Goal: Transaction & Acquisition: Obtain resource

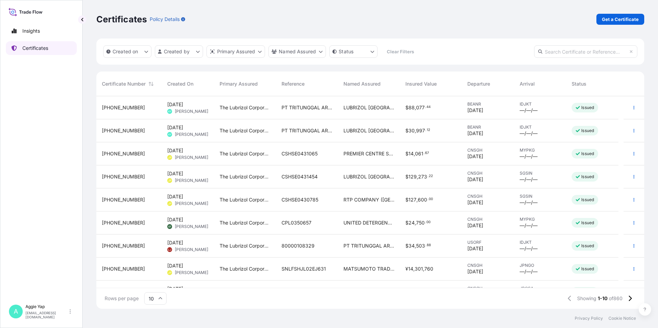
scroll to position [211, 542]
click at [30, 45] on p "Certificates" at bounding box center [35, 48] width 26 height 7
click at [612, 20] on p "Get a Certificate" at bounding box center [620, 19] width 37 height 7
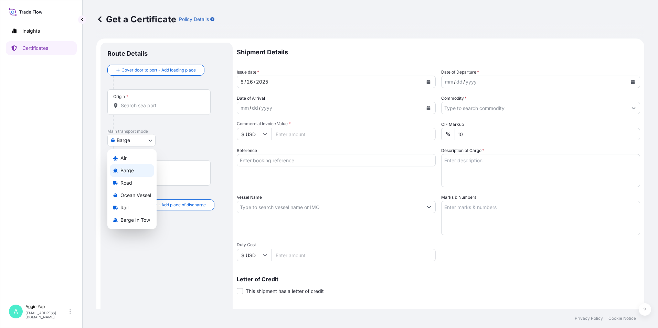
click at [134, 143] on body "Insights Certificates A [PERSON_NAME] [EMAIL_ADDRESS][DOMAIN_NAME] Get a Certif…" at bounding box center [329, 164] width 658 height 328
click at [132, 196] on span "Ocean Vessel" at bounding box center [135, 195] width 31 height 7
select select "Ocean Vessel"
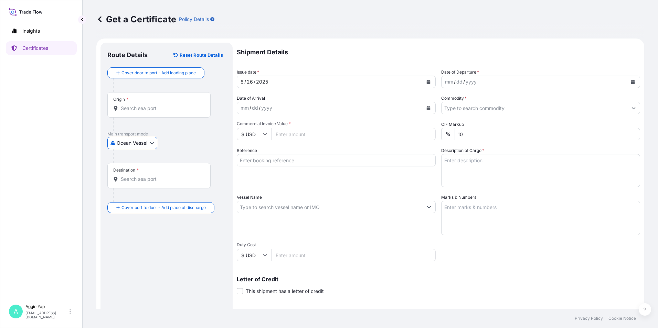
click at [141, 111] on input "Origin *" at bounding box center [161, 108] width 81 height 7
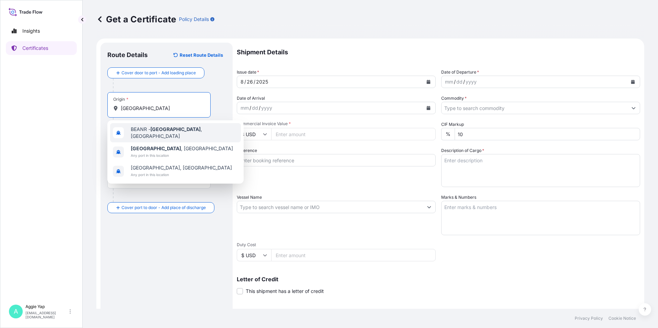
click at [176, 137] on div "BEANR - [GEOGRAPHIC_DATA] , [GEOGRAPHIC_DATA]" at bounding box center [175, 132] width 131 height 19
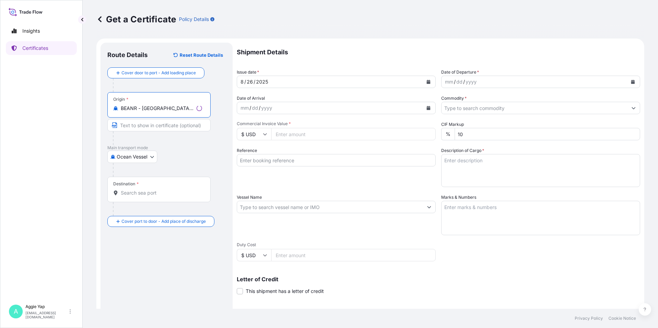
type input "BEANR - [GEOGRAPHIC_DATA], [GEOGRAPHIC_DATA]"
click at [142, 199] on div "Destination *" at bounding box center [158, 189] width 103 height 25
click at [142, 196] on input "Destination *" at bounding box center [161, 193] width 81 height 7
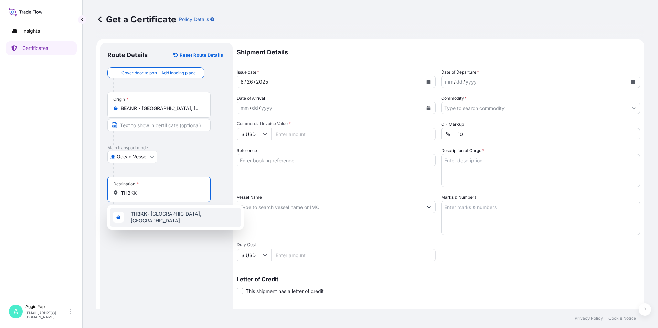
click at [164, 212] on div "THBKK - [GEOGRAPHIC_DATA], [GEOGRAPHIC_DATA]" at bounding box center [175, 217] width 131 height 19
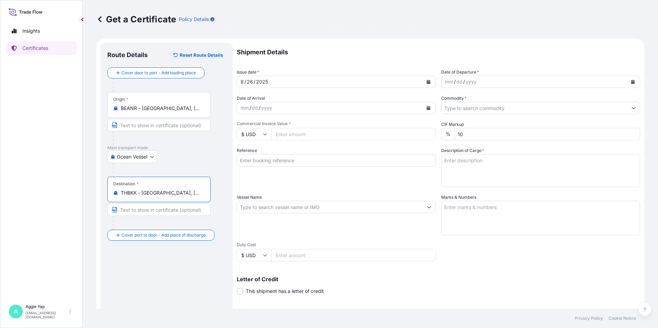
type input "THBKK - [GEOGRAPHIC_DATA], [GEOGRAPHIC_DATA]"
click at [427, 83] on icon "Calendar" at bounding box center [429, 82] width 4 height 4
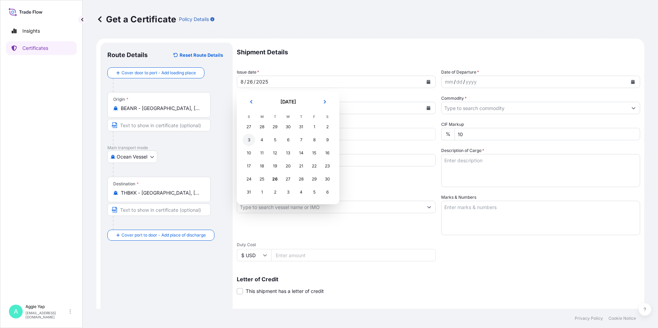
click at [249, 141] on div "3" at bounding box center [248, 140] width 12 height 12
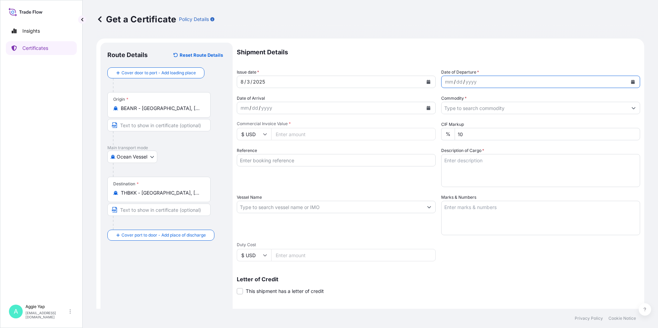
click at [630, 81] on icon "Calendar" at bounding box center [632, 82] width 4 height 4
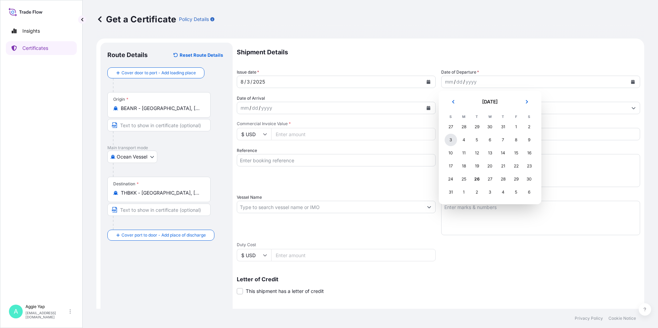
click at [452, 141] on div "3" at bounding box center [450, 140] width 12 height 12
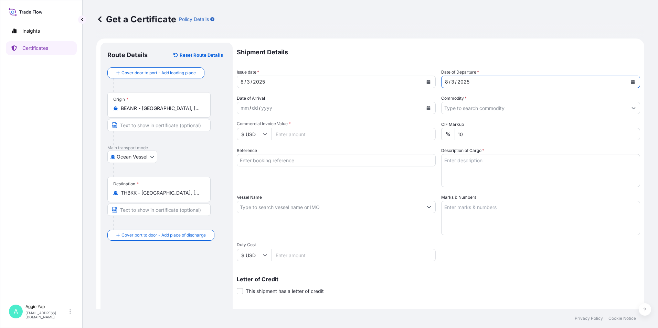
click at [465, 108] on input "Commodity *" at bounding box center [534, 108] width 186 height 12
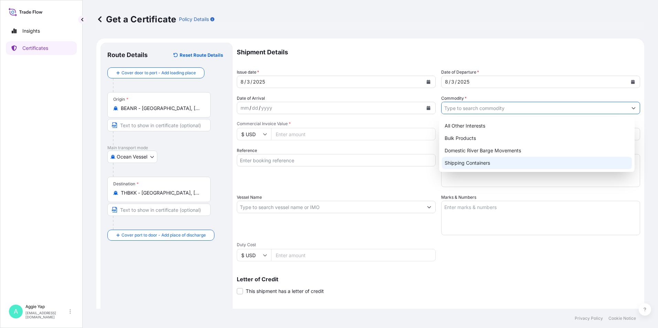
click at [472, 168] on div "Shipping Containers" at bounding box center [537, 163] width 190 height 12
type input "Shipping Containers"
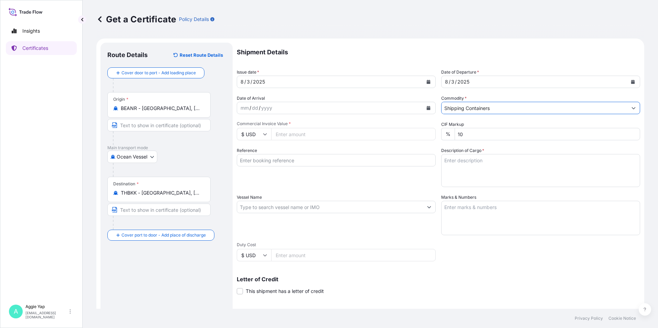
click at [405, 120] on div "Shipment Details Issue date * [DATE] Date of Departure * [DATE] Date of Arrival…" at bounding box center [438, 207] width 403 height 328
click at [345, 121] on div "Shipment Details Issue date * [DATE] Date of Departure * [DATE] Date of Arrival…" at bounding box center [438, 207] width 403 height 328
click at [298, 136] on input "Commercial Invoice Value *" at bounding box center [353, 134] width 164 height 12
type input "85410"
click at [286, 162] on input "Reference" at bounding box center [336, 160] width 199 height 12
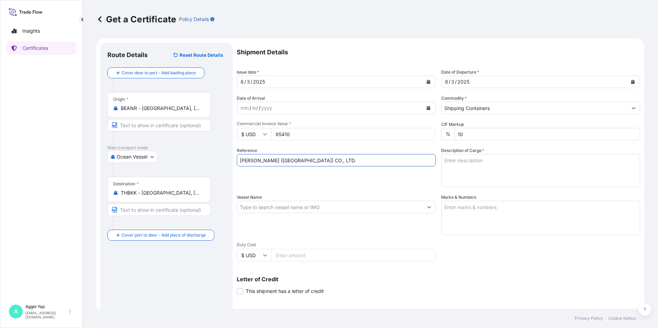
type input "[PERSON_NAME] ([GEOGRAPHIC_DATA]) CO., LTD."
click at [295, 208] on input "Vessel Name" at bounding box center [330, 207] width 186 height 12
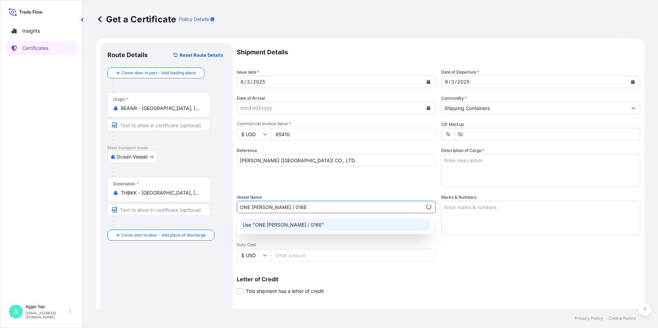
click at [289, 226] on p "Use "ONE [PERSON_NAME] / 016E"" at bounding box center [283, 225] width 82 height 7
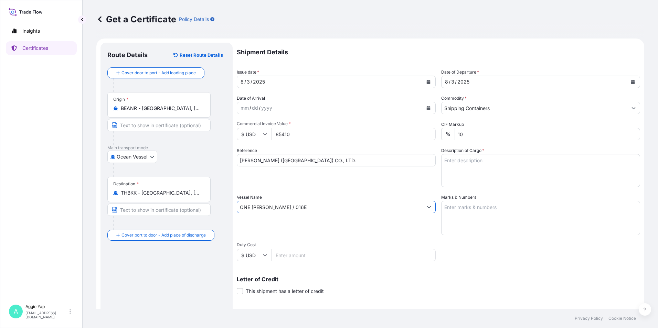
type input "ONE [PERSON_NAME] / 016E"
click at [468, 220] on textarea "Marks & Numbers" at bounding box center [540, 218] width 199 height 34
type textarea "AS PER BILL OF LADING"
click at [453, 173] on textarea "Description of Cargo *" at bounding box center [540, 170] width 199 height 33
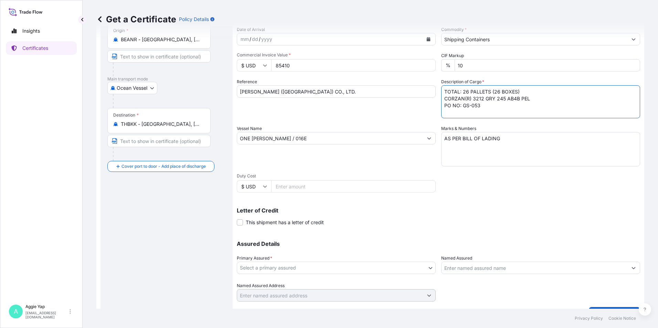
scroll to position [85, 0]
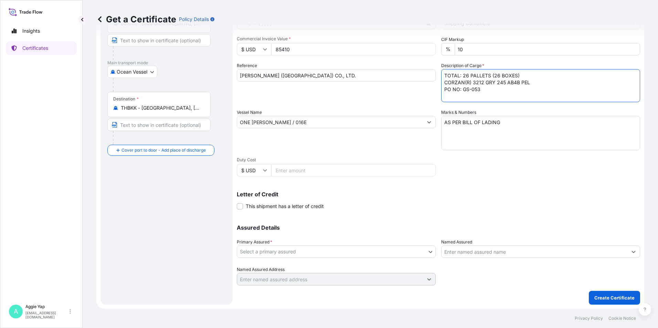
type textarea "TOTAL: 26 PALLETS (26 BOXES) CORZAN(R) 3212 GRY 245 AB4B PEL PO NO: GS-053"
click at [308, 250] on body "Insights Certificates A [PERSON_NAME] [EMAIL_ADDRESS][DOMAIN_NAME] Get a Certif…" at bounding box center [329, 164] width 658 height 328
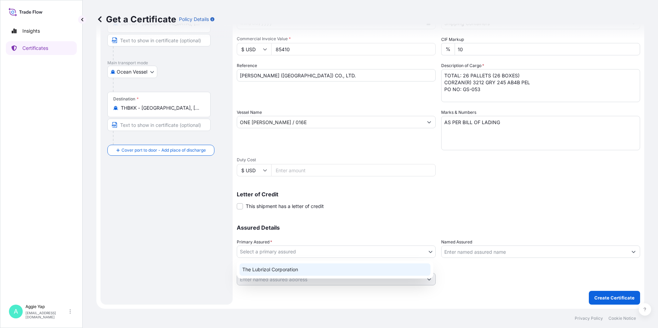
click at [268, 271] on div "The Lubrizol Corporation" at bounding box center [334, 269] width 191 height 12
select select "31566"
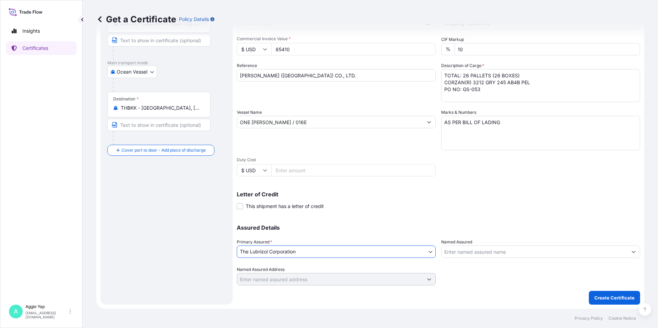
click at [460, 252] on input "Named Assured" at bounding box center [534, 252] width 186 height 12
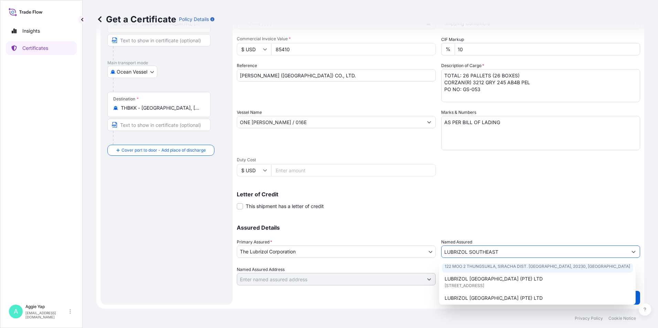
scroll to position [34, 0]
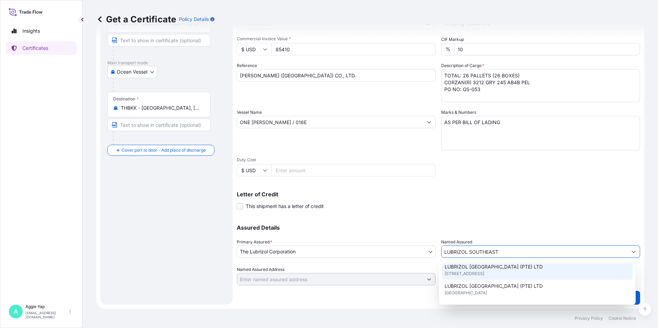
click at [479, 270] on span "LUBRIZOL [GEOGRAPHIC_DATA] (PTE) LTD" at bounding box center [493, 266] width 98 height 7
type input "LUBRIZOL [GEOGRAPHIC_DATA] (PTE) LTD"
type input "[STREET_ADDRESS]"
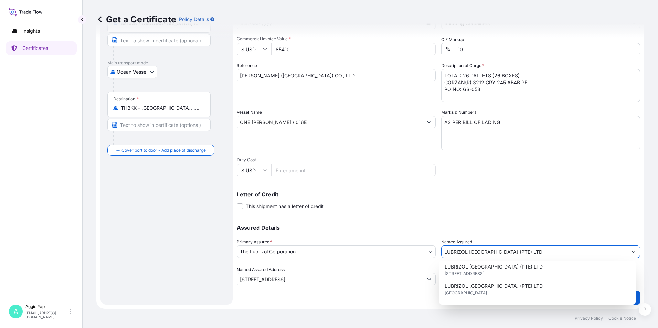
type input "LUBRIZOL [GEOGRAPHIC_DATA] (PTE) LTD"
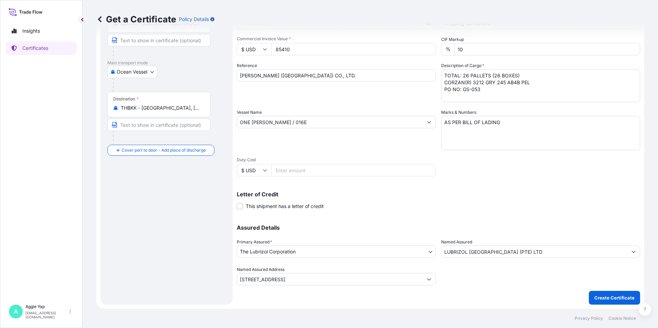
click at [503, 220] on div "Assured Details Primary Assured * The Lubrizol Corporation The Lubrizol Corpora…" at bounding box center [438, 251] width 403 height 69
click at [603, 296] on p "Create Certificate" at bounding box center [614, 297] width 40 height 7
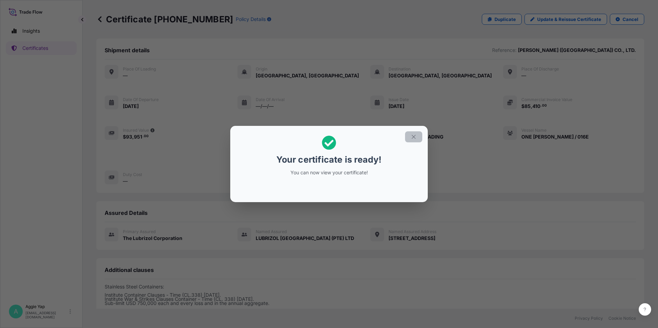
click at [411, 138] on icon "button" at bounding box center [413, 137] width 6 height 6
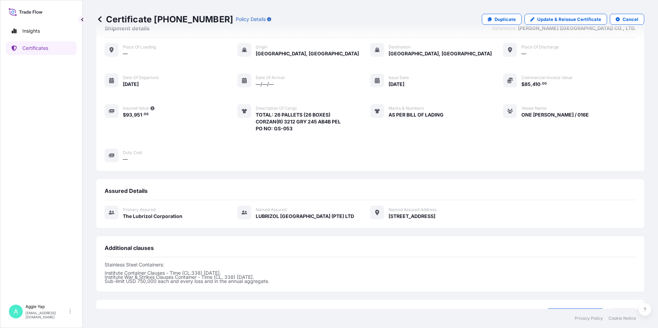
scroll to position [77, 0]
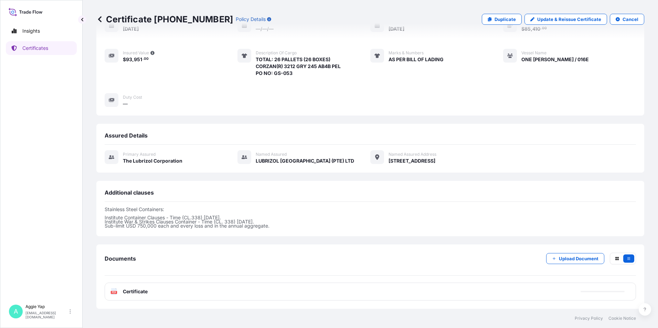
click at [264, 296] on div "PDF Certificate" at bounding box center [370, 292] width 531 height 18
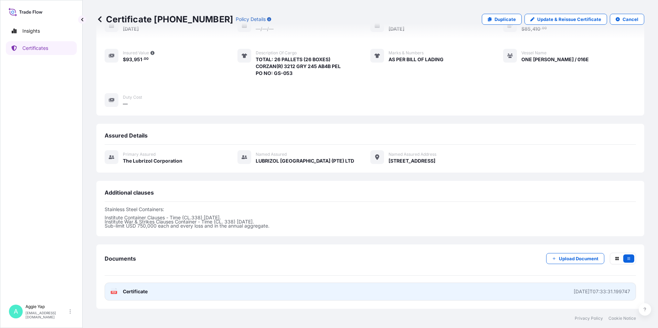
click at [250, 292] on link "PDF Certificate [DATE]T07:33:31.199747" at bounding box center [370, 292] width 531 height 18
